Goal: Navigation & Orientation: Find specific page/section

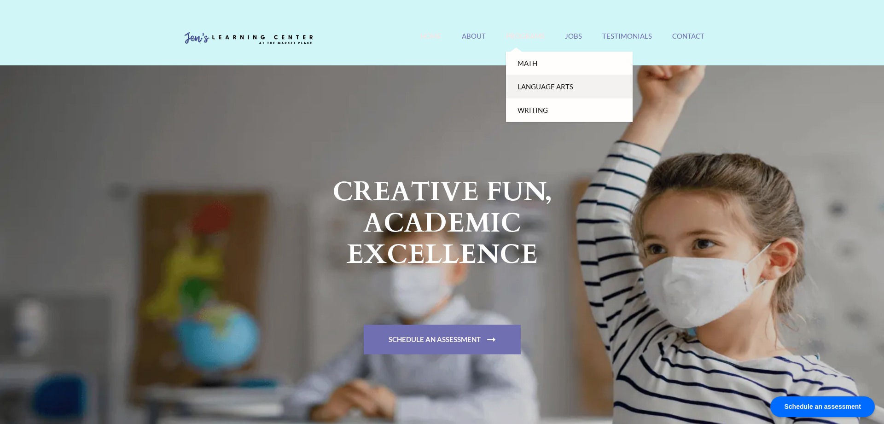
click at [564, 90] on link "Language Arts" at bounding box center [569, 86] width 127 height 23
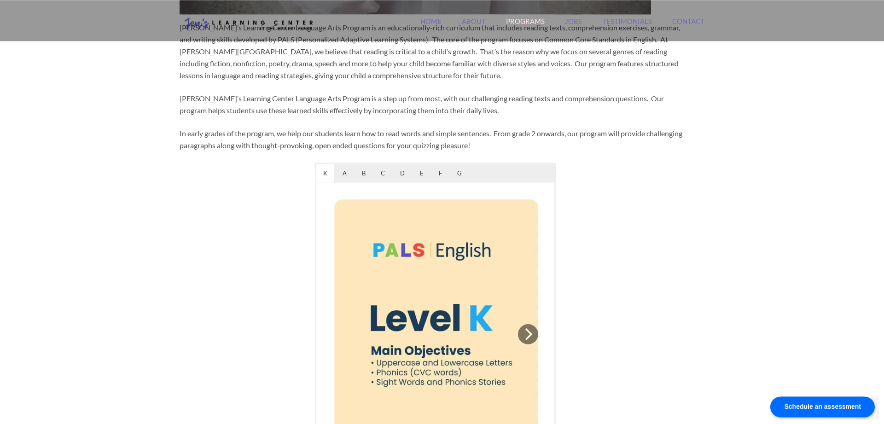
scroll to position [564, 0]
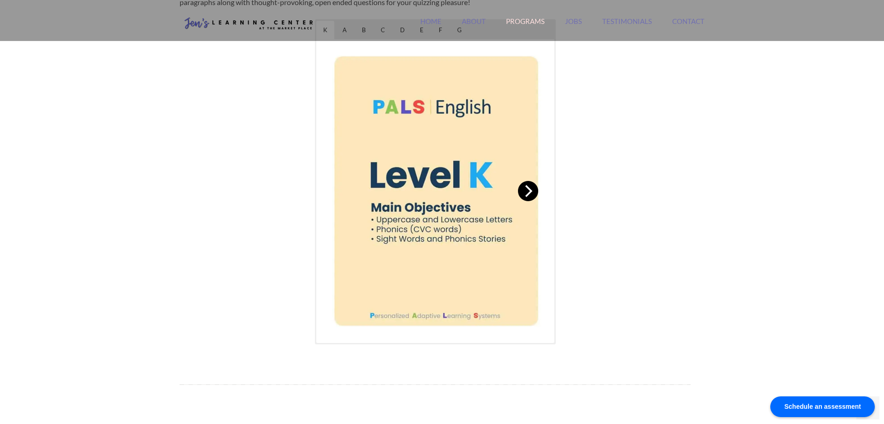
click at [534, 201] on button "Next" at bounding box center [528, 191] width 20 height 20
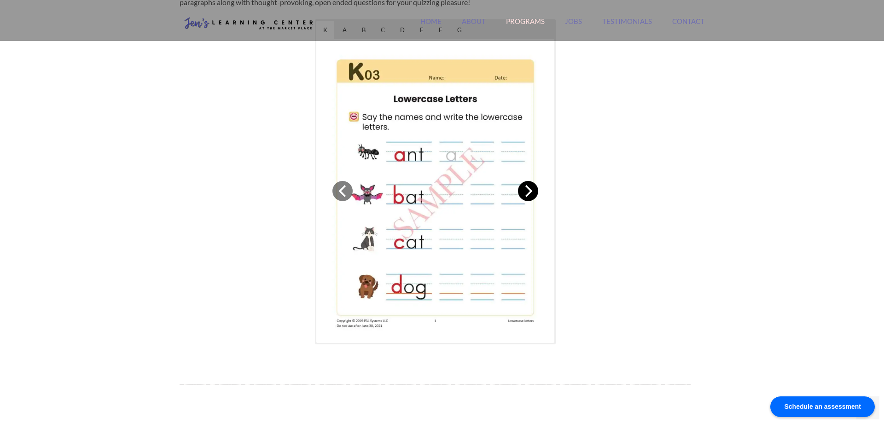
click at [534, 201] on button "Next" at bounding box center [528, 191] width 20 height 20
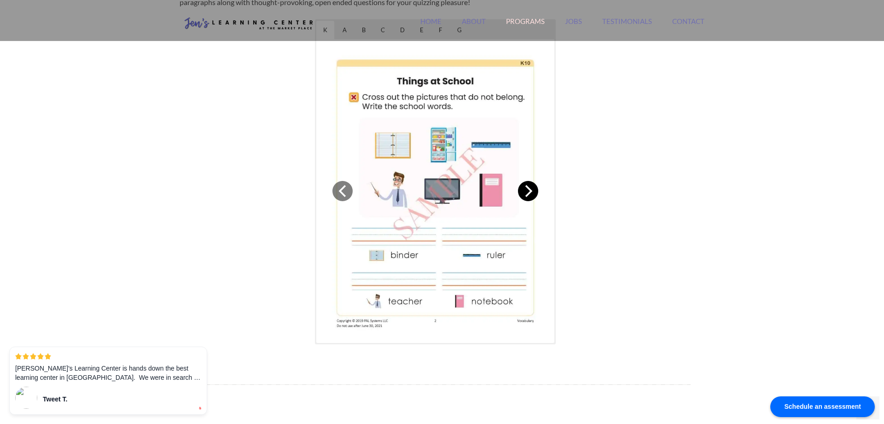
click at [534, 197] on icon "Next" at bounding box center [528, 191] width 12 height 12
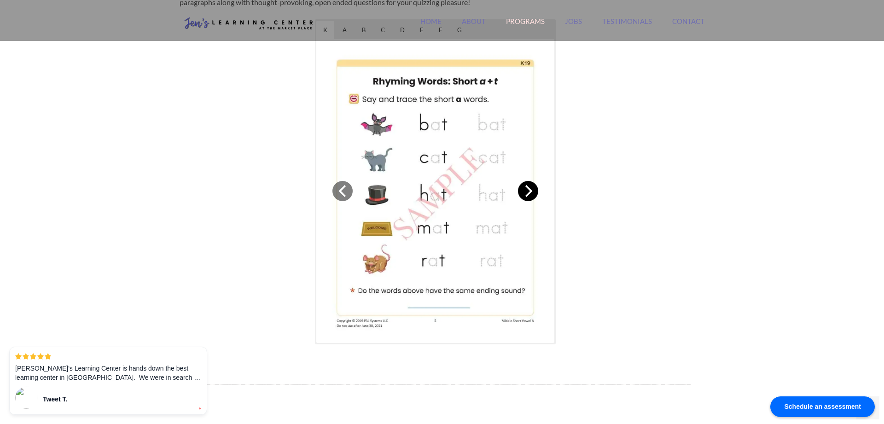
click at [534, 197] on icon "Next" at bounding box center [528, 191] width 12 height 12
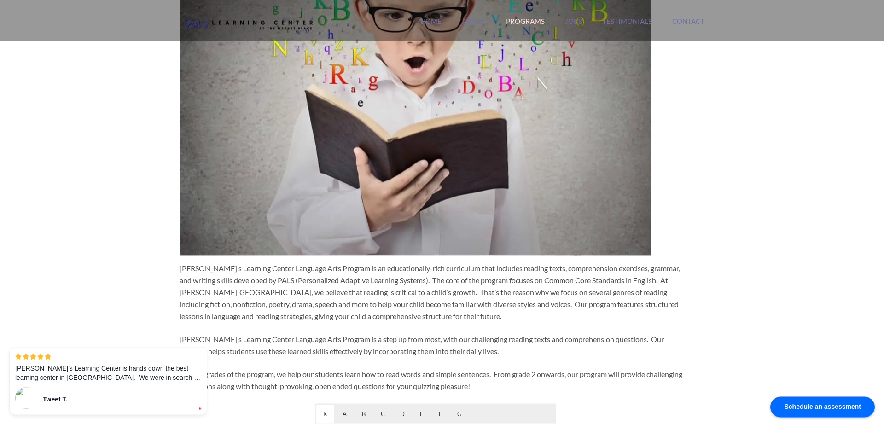
scroll to position [376, 0]
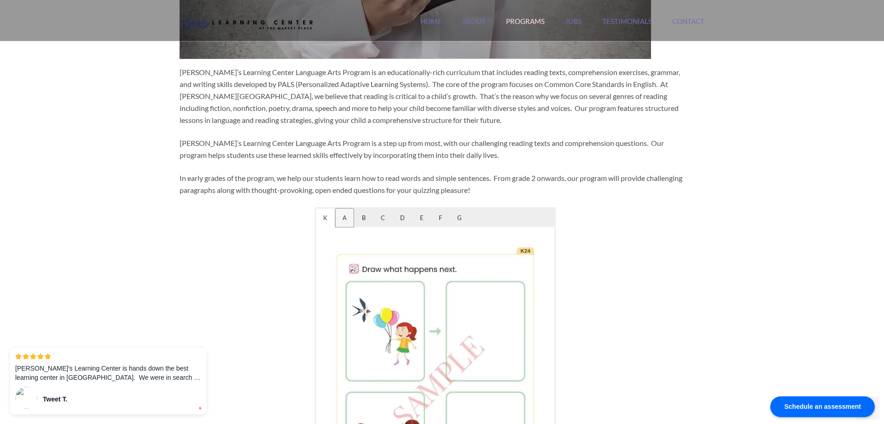
click at [349, 227] on span "A" at bounding box center [345, 218] width 18 height 18
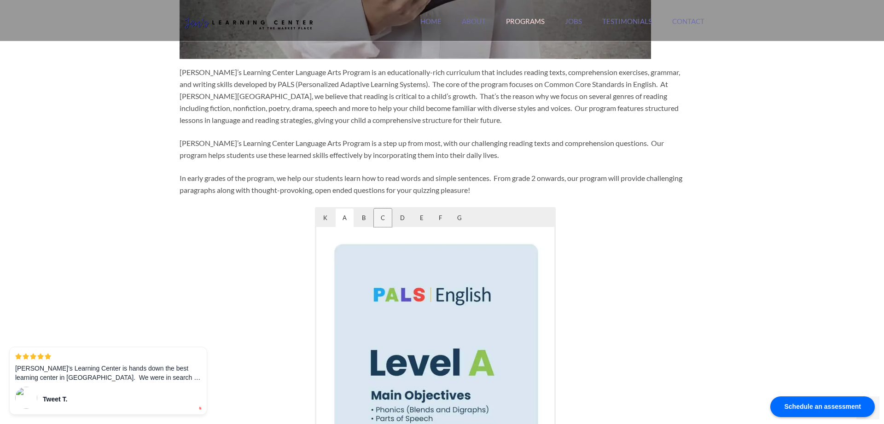
click at [375, 227] on span "C" at bounding box center [383, 218] width 18 height 18
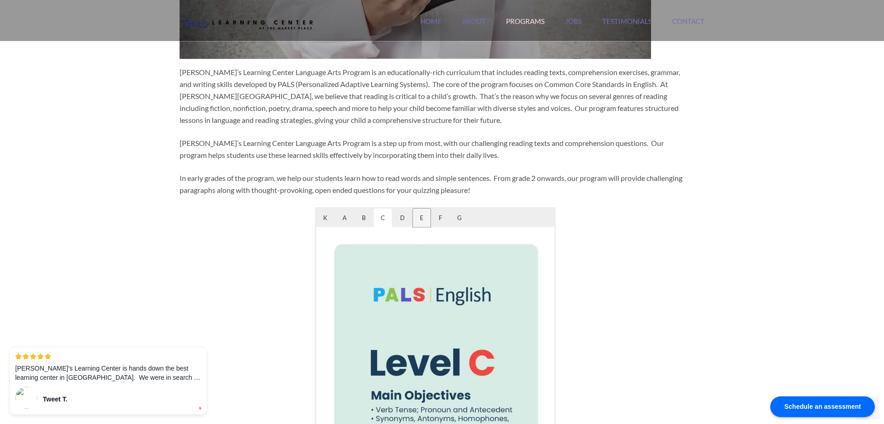
click at [417, 227] on span "E" at bounding box center [422, 218] width 18 height 18
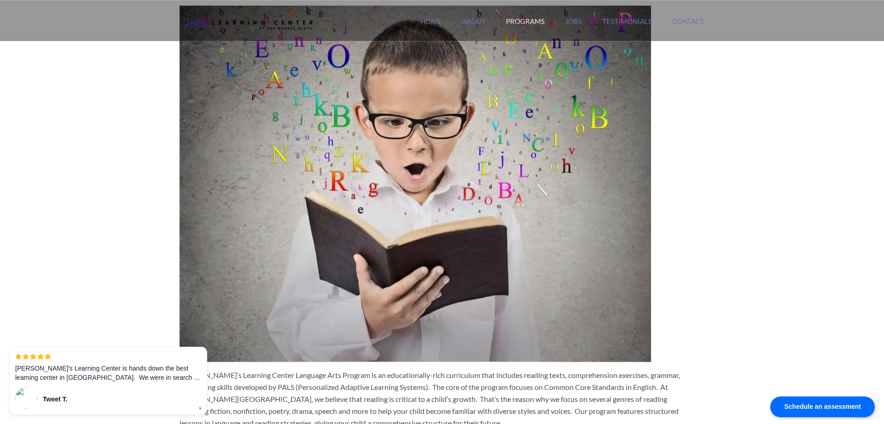
scroll to position [0, 0]
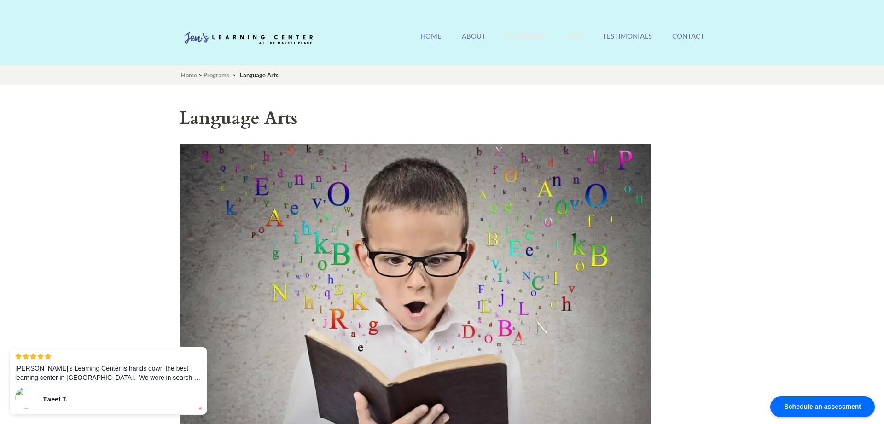
click at [576, 43] on link "Jobs" at bounding box center [573, 42] width 17 height 20
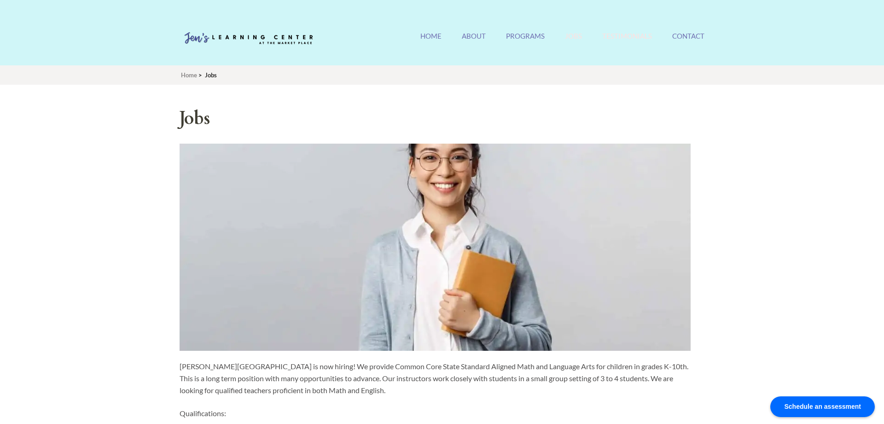
click at [637, 41] on link "Testimonials" at bounding box center [627, 42] width 50 height 20
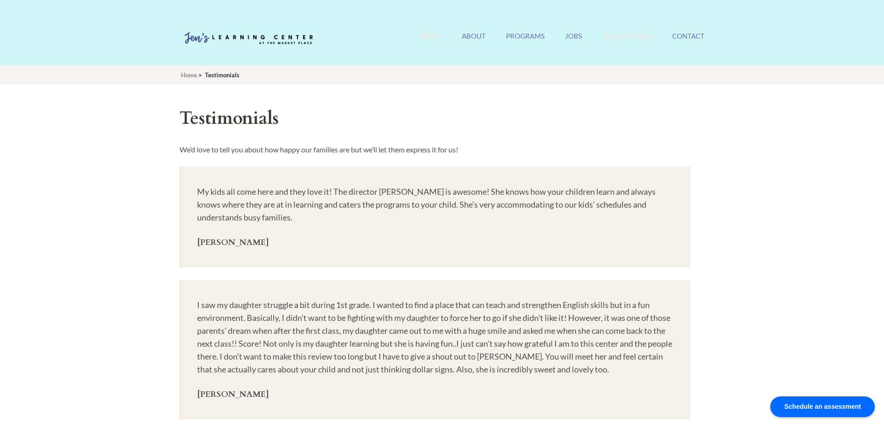
click at [428, 36] on link "Home" at bounding box center [431, 42] width 21 height 20
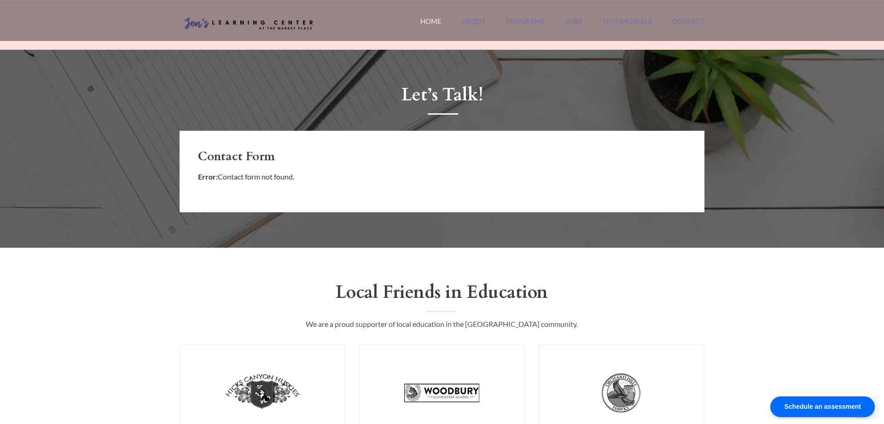
scroll to position [1175, 0]
